Goal: Find specific page/section: Find specific page/section

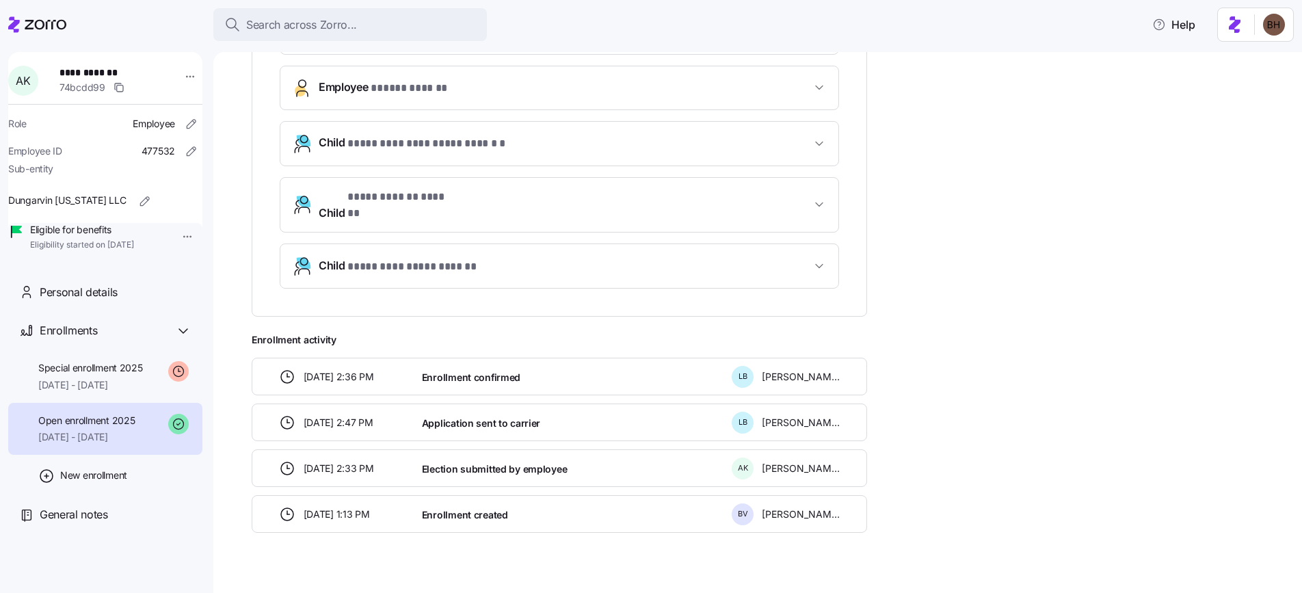
scroll to position [483, 0]
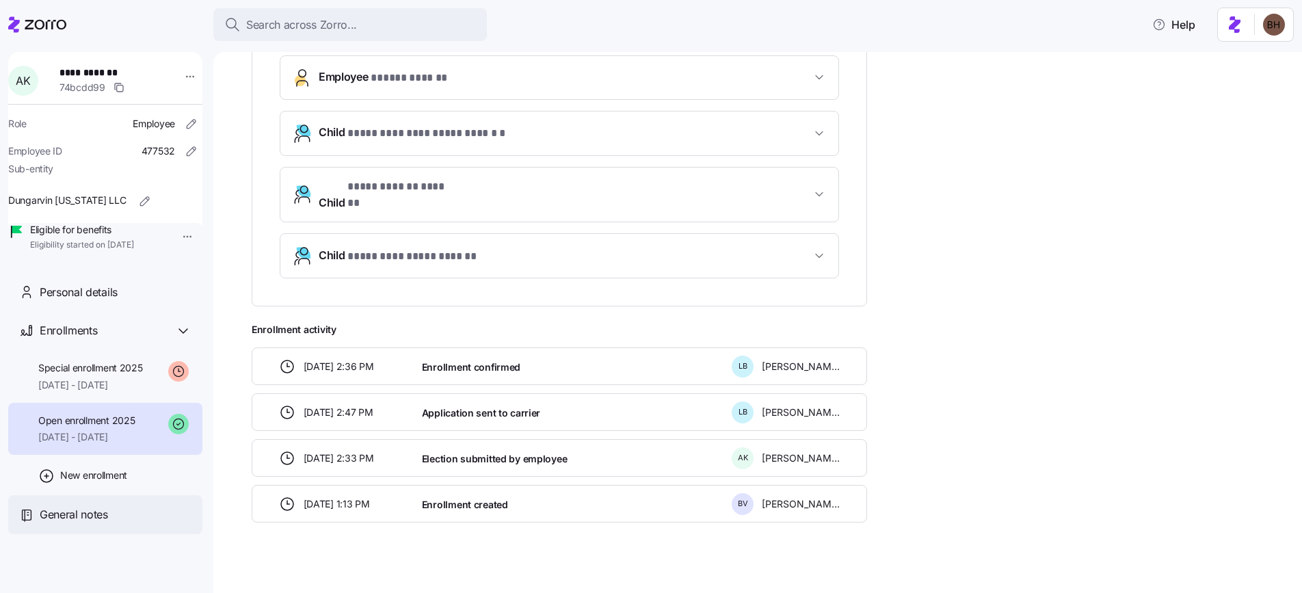
click at [87, 523] on span "General notes" at bounding box center [74, 514] width 68 height 17
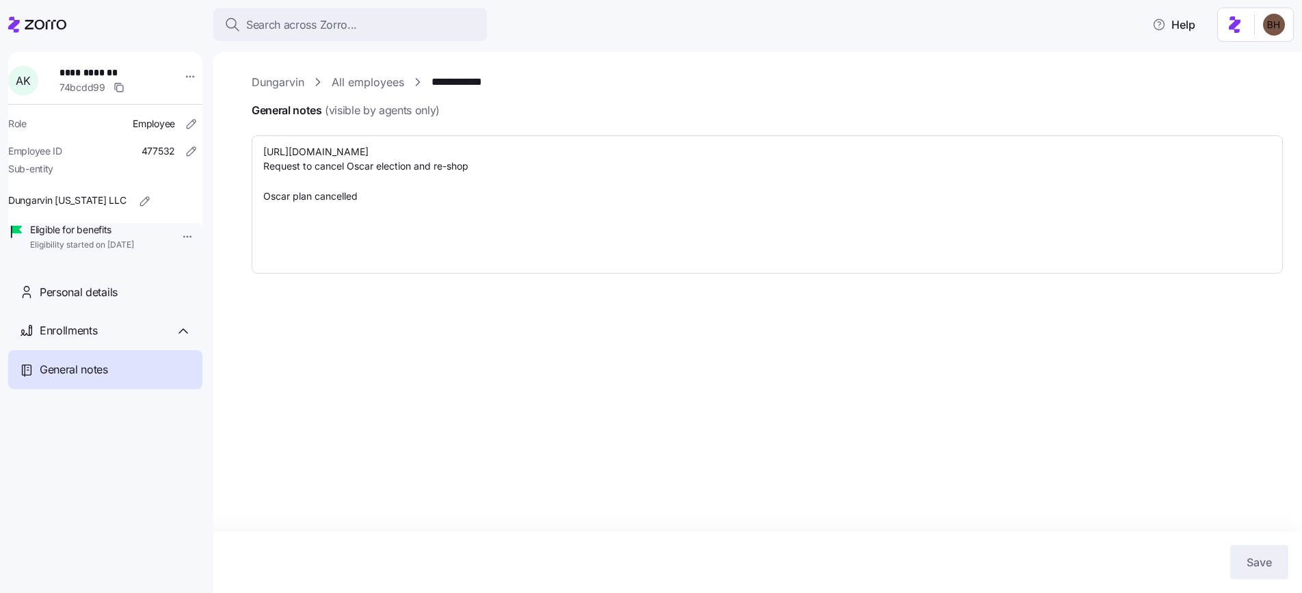
click at [401, 392] on div "**********" at bounding box center [757, 322] width 1088 height 541
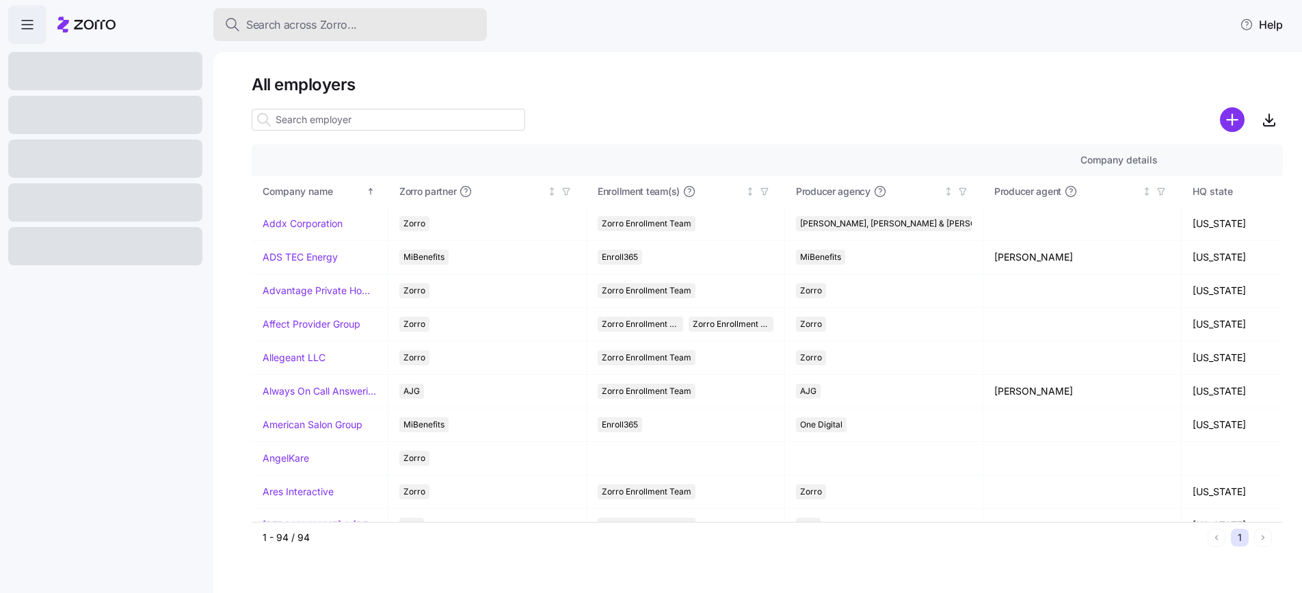
click at [323, 22] on span "Search across Zorro..." at bounding box center [301, 24] width 111 height 17
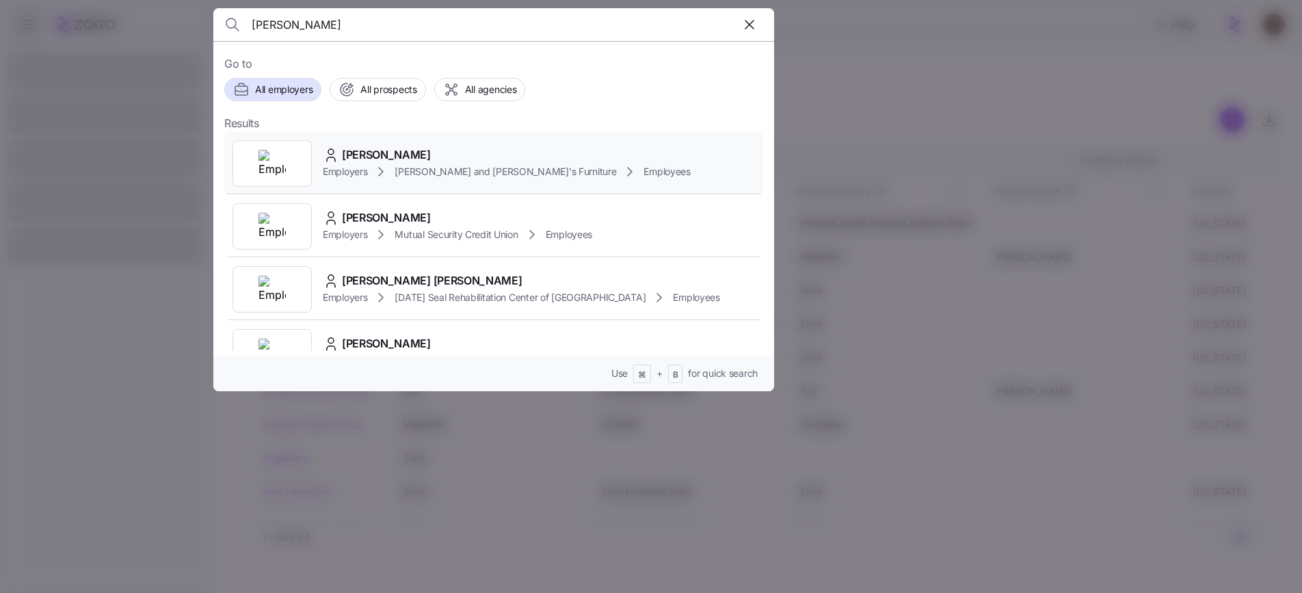
type input "MARIANNE TRIPP"
click at [398, 154] on span "MARIANNE TRIPP" at bounding box center [386, 154] width 89 height 17
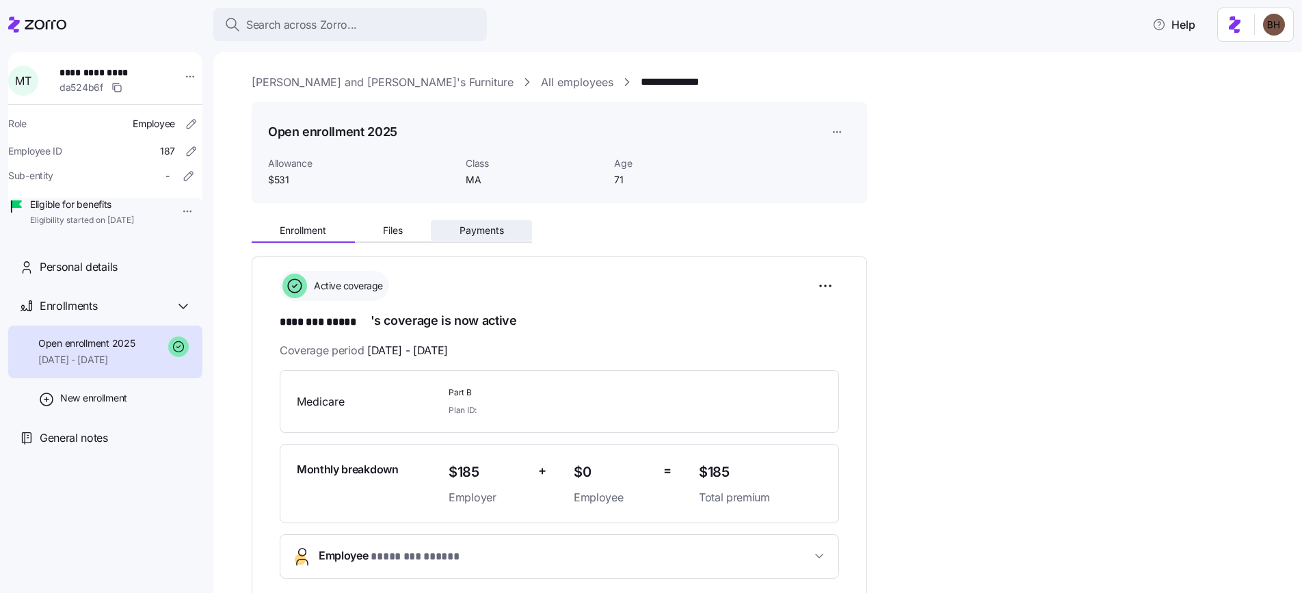
click at [483, 228] on span "Payments" at bounding box center [481, 231] width 44 height 10
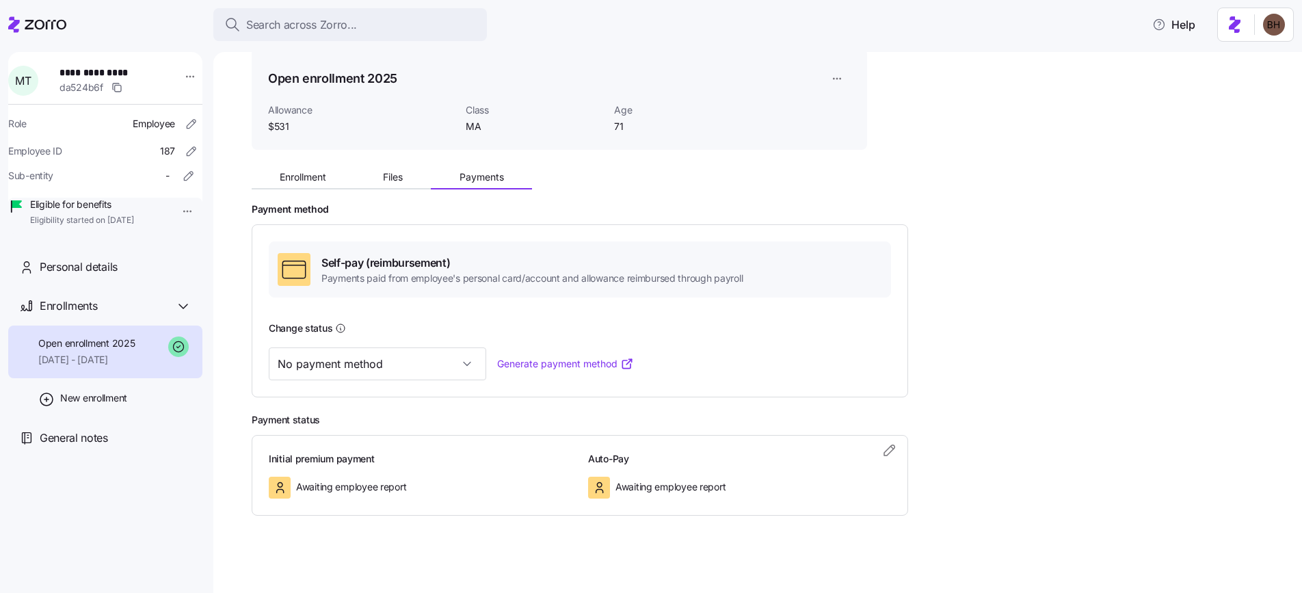
scroll to position [58, 0]
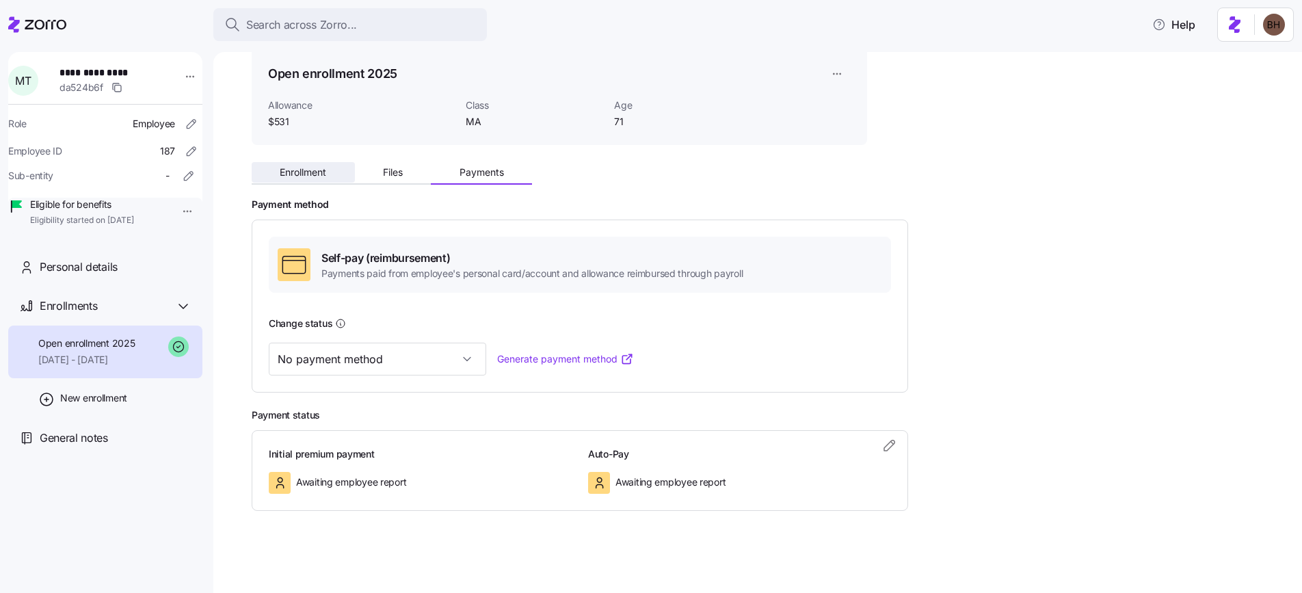
click at [322, 176] on span "Enrollment" at bounding box center [303, 172] width 46 height 10
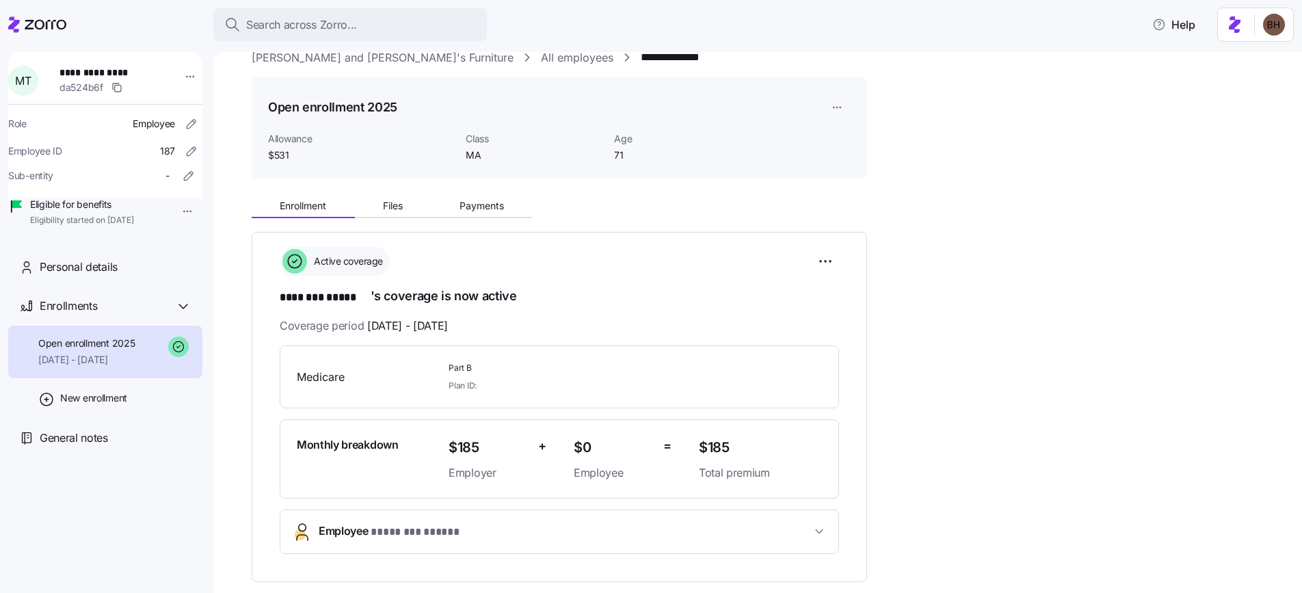
scroll to position [23, 0]
